Goal: Find specific page/section: Find specific page/section

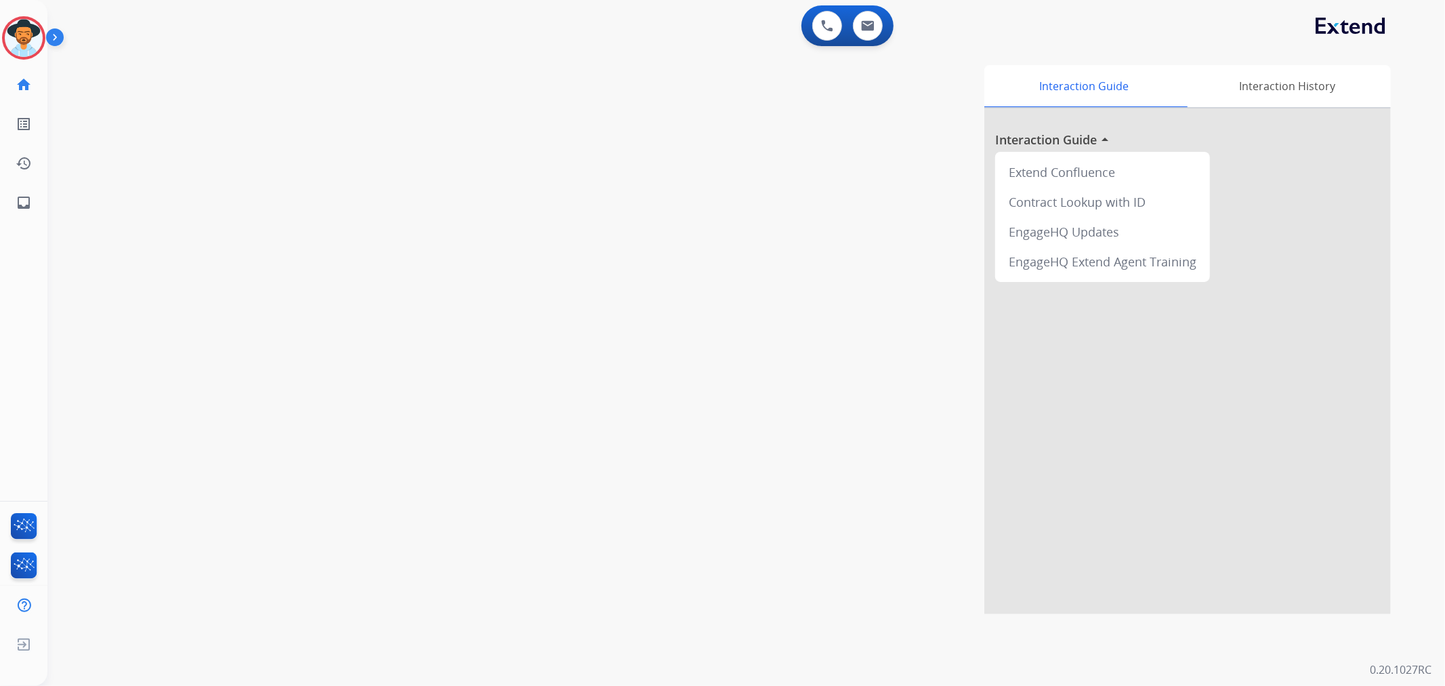
click at [52, 33] on img at bounding box center [57, 40] width 23 height 26
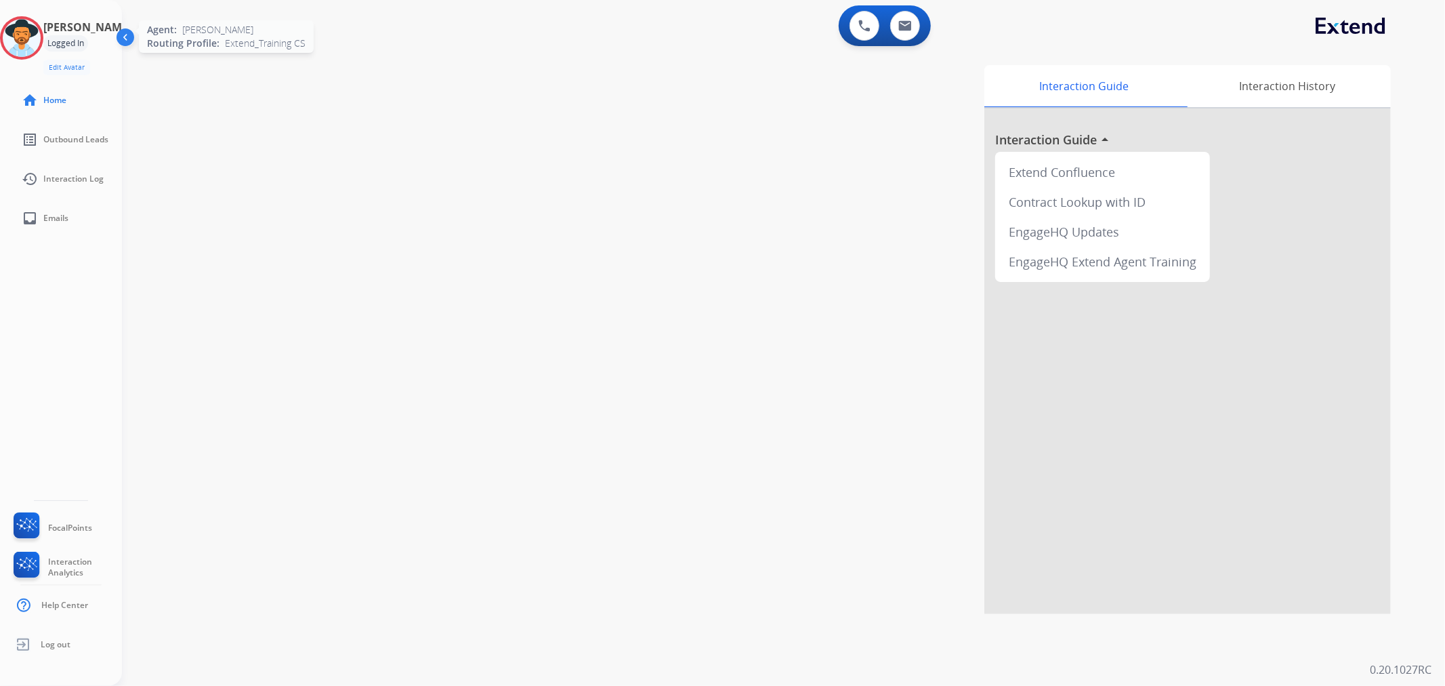
click at [35, 34] on img at bounding box center [22, 38] width 38 height 38
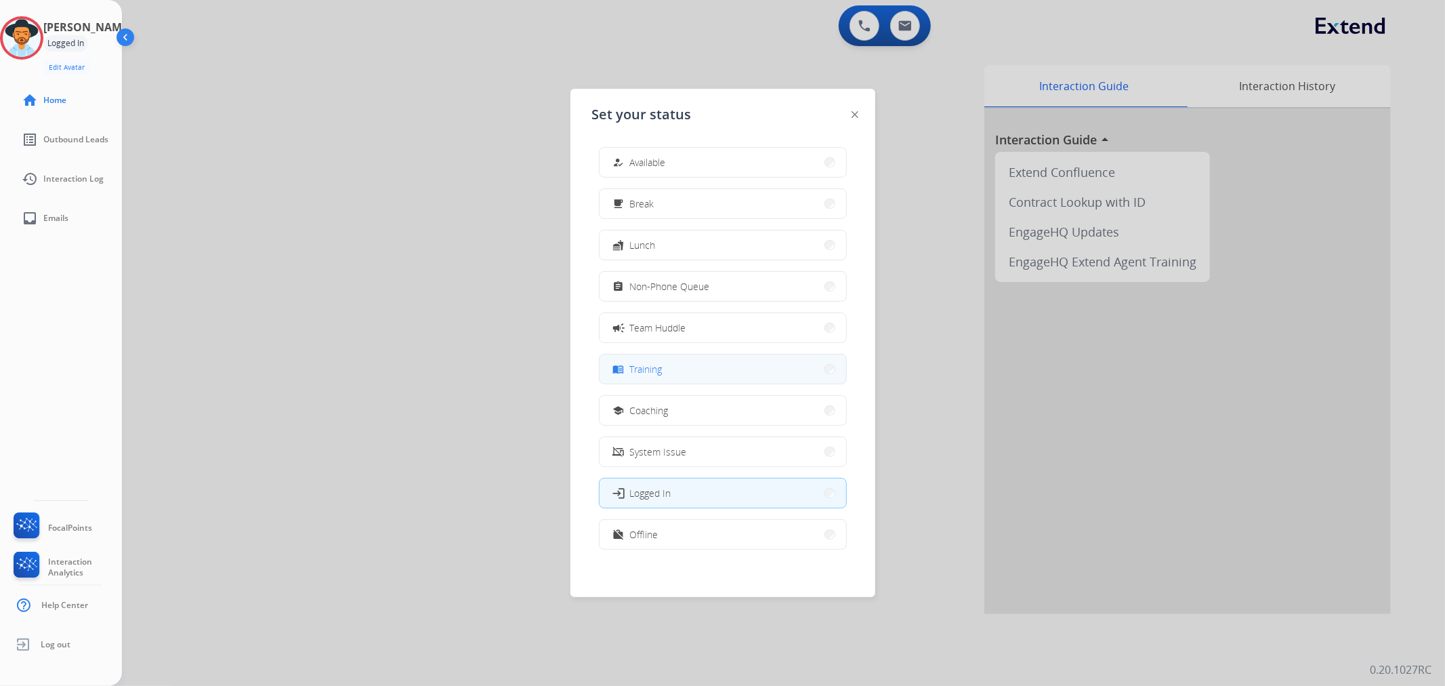
click at [685, 364] on button "menu_book Training" at bounding box center [723, 368] width 247 height 29
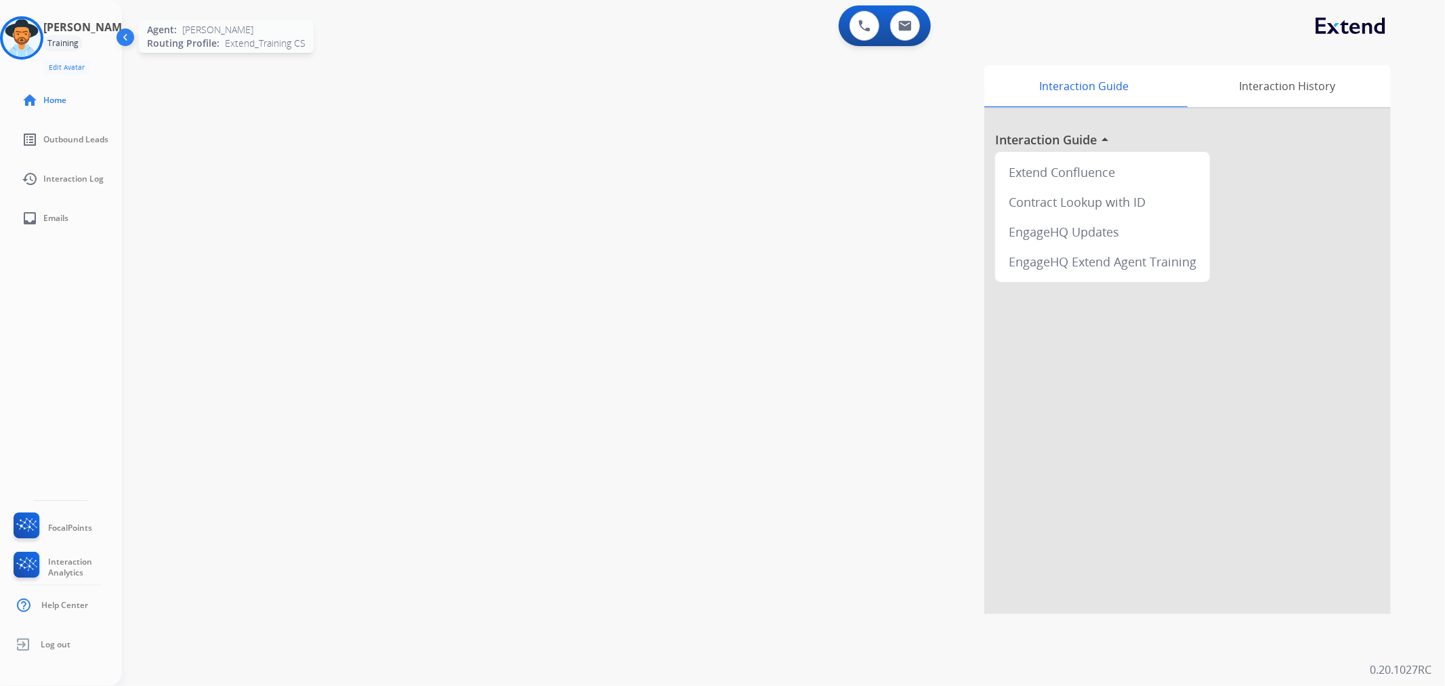
click at [35, 32] on img at bounding box center [22, 38] width 38 height 38
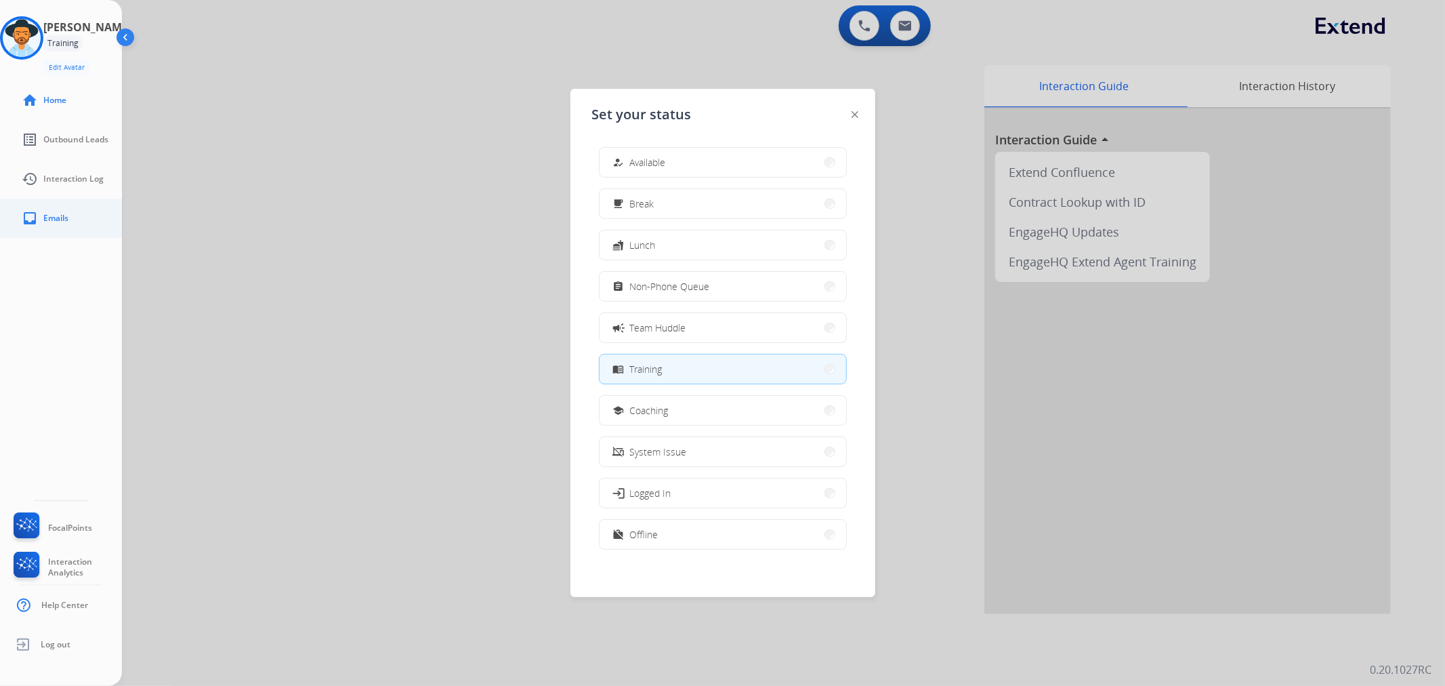
click at [54, 220] on span "Emails" at bounding box center [55, 218] width 25 height 11
